Goal: Find specific page/section

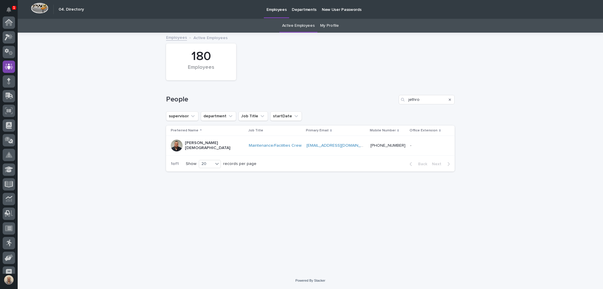
scroll to position [44, 0]
click at [421, 96] on input "jethro" at bounding box center [426, 99] width 56 height 9
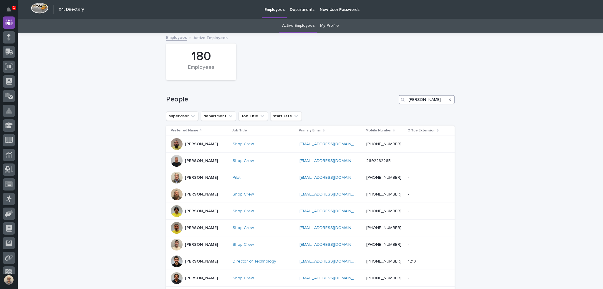
click at [414, 101] on input "[PERSON_NAME]" at bounding box center [426, 99] width 56 height 9
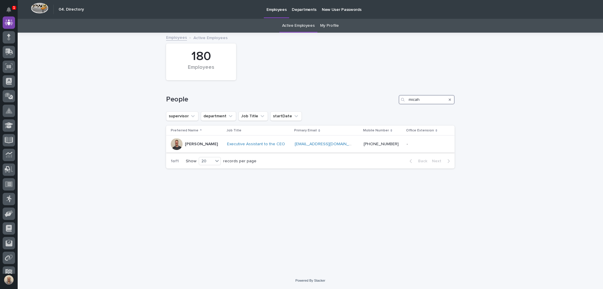
type input "micah"
click at [217, 142] on p "[PERSON_NAME]" at bounding box center [201, 144] width 33 height 5
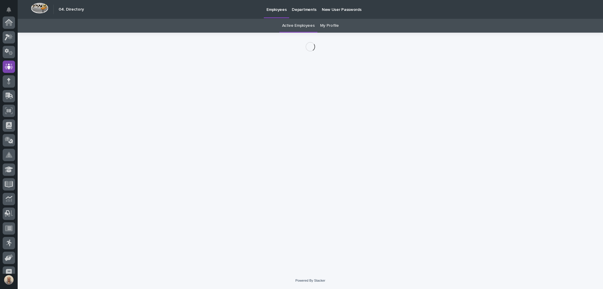
scroll to position [44, 0]
